Goal: Entertainment & Leisure: Consume media (video, audio)

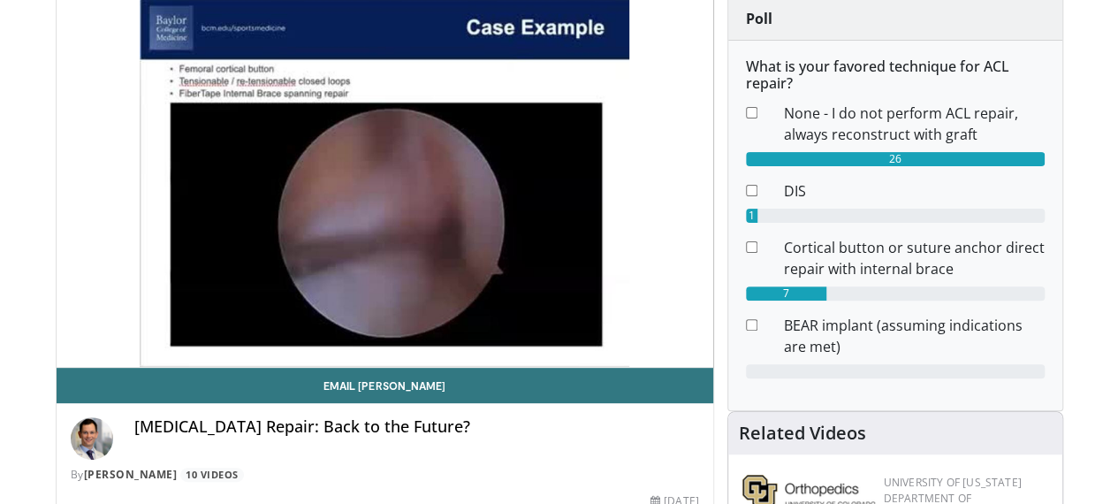
scroll to position [127, 0]
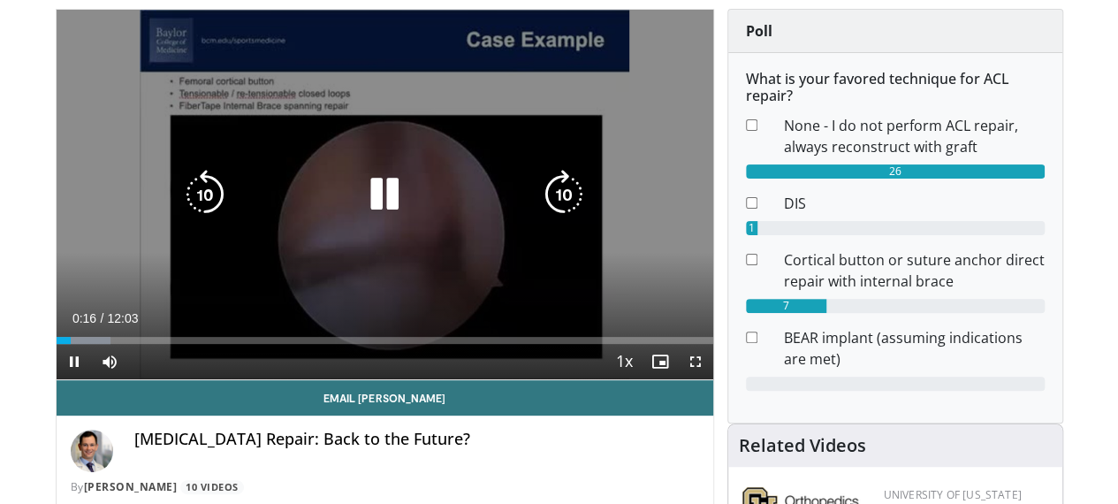
click at [367, 206] on icon "Video Player" at bounding box center [384, 194] width 49 height 49
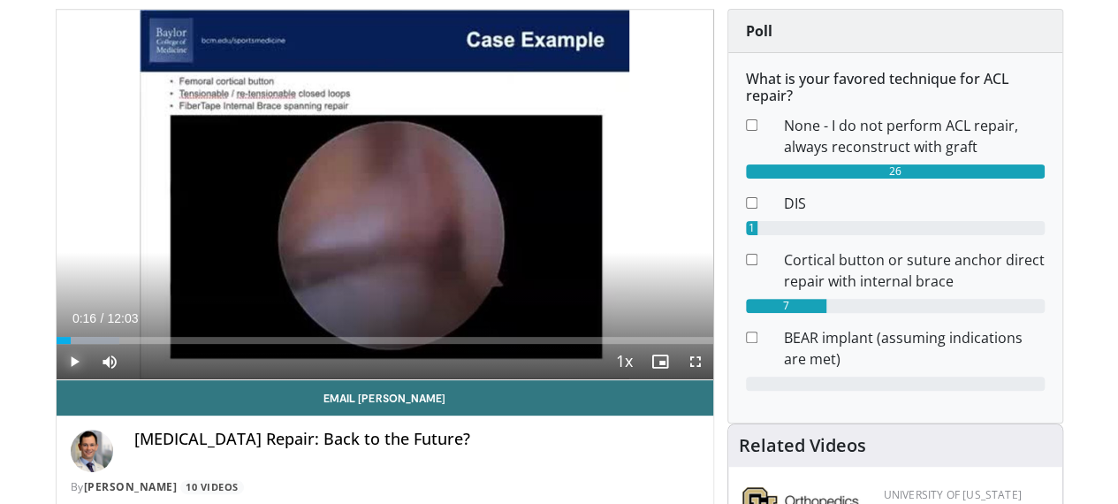
click at [57, 379] on span "Video Player" at bounding box center [74, 361] width 35 height 35
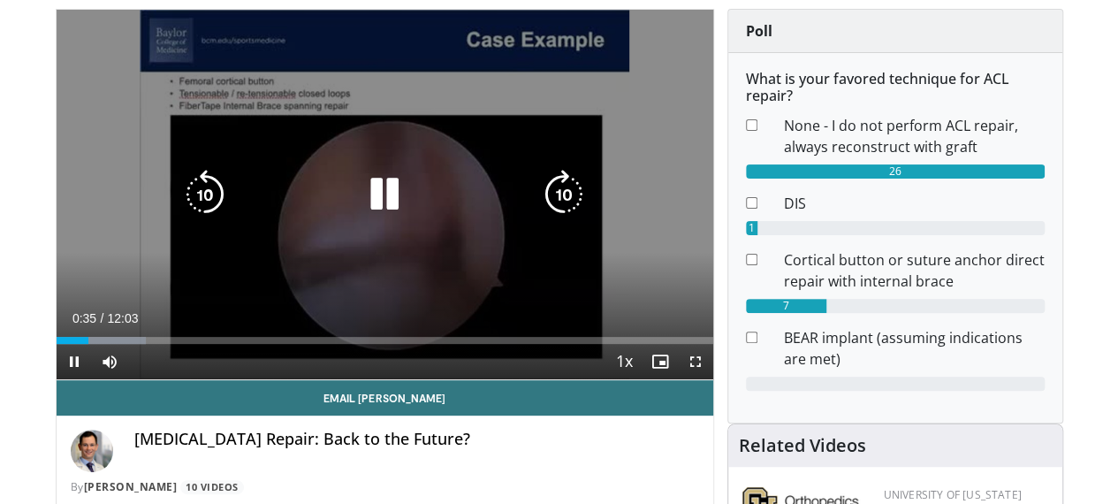
click at [360, 209] on icon "Video Player" at bounding box center [384, 194] width 49 height 49
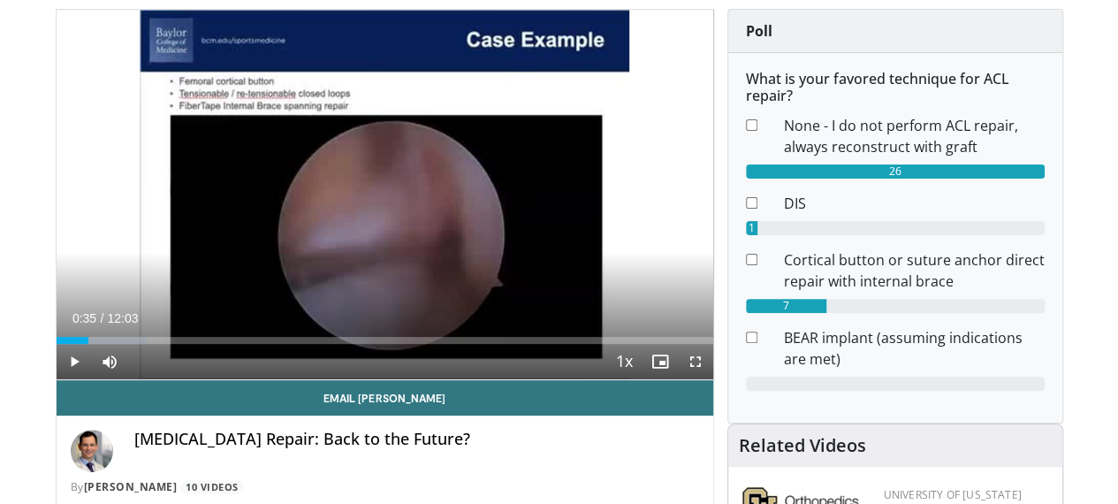
click at [367, 177] on button "Video Player" at bounding box center [384, 194] width 35 height 35
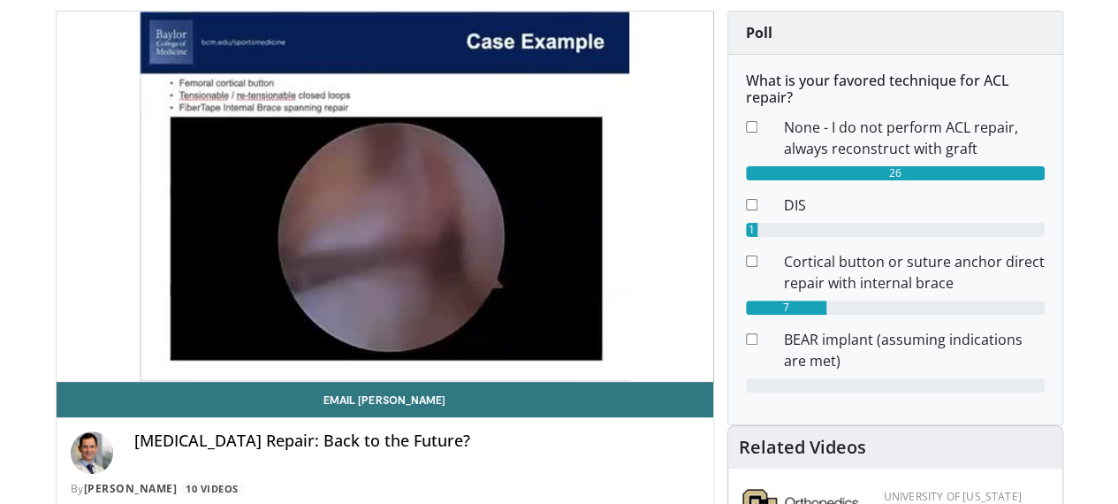
scroll to position [103, 0]
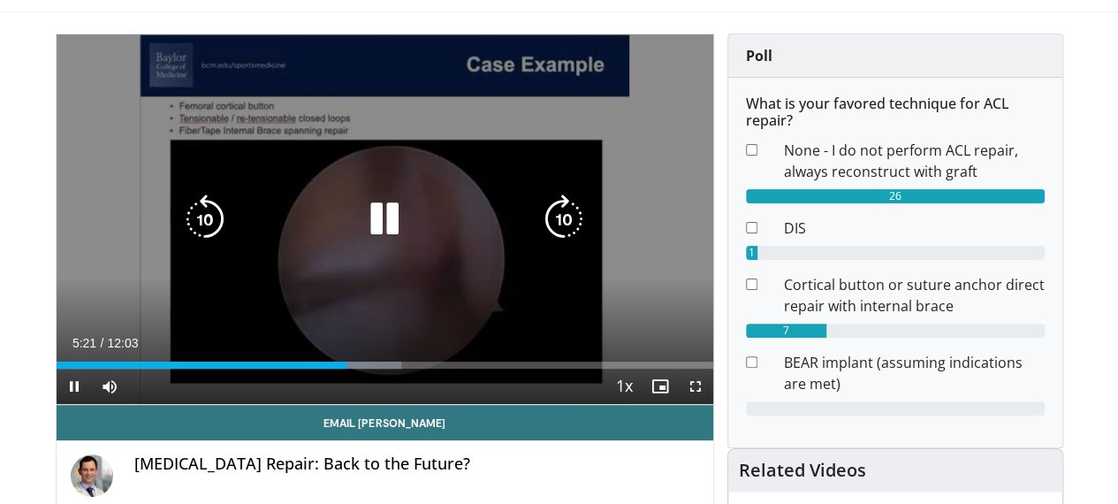
click at [364, 240] on icon "Video Player" at bounding box center [384, 218] width 49 height 49
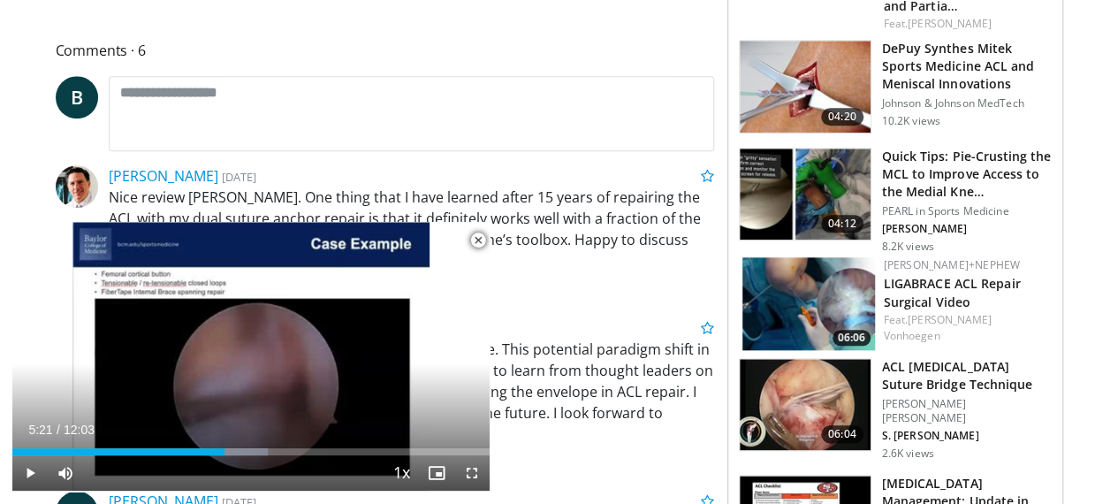
scroll to position [820, 0]
